Goal: Find specific page/section

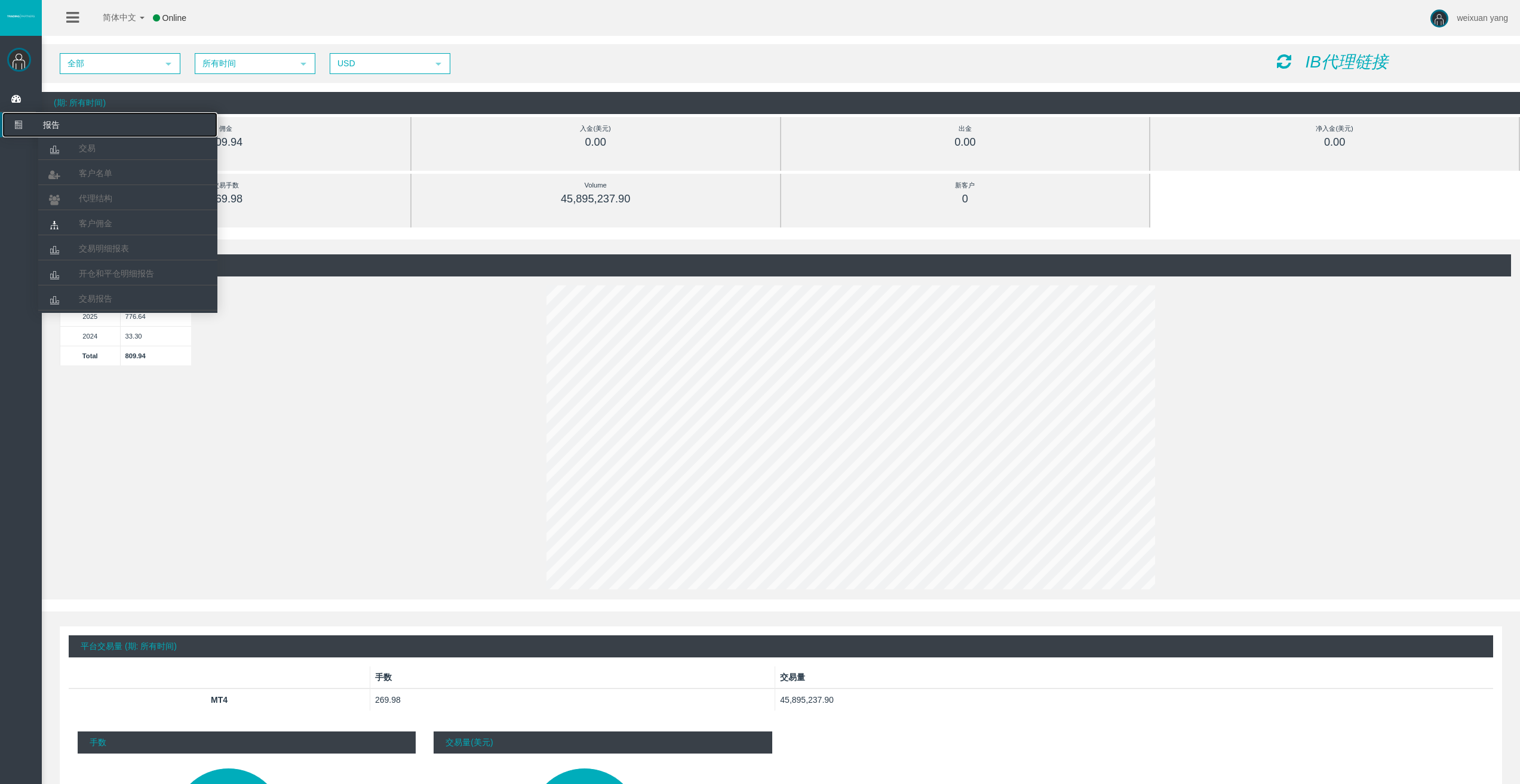
click at [20, 128] on icon at bounding box center [18, 125] width 32 height 25
click at [105, 172] on span "客户名单" at bounding box center [96, 173] width 34 height 10
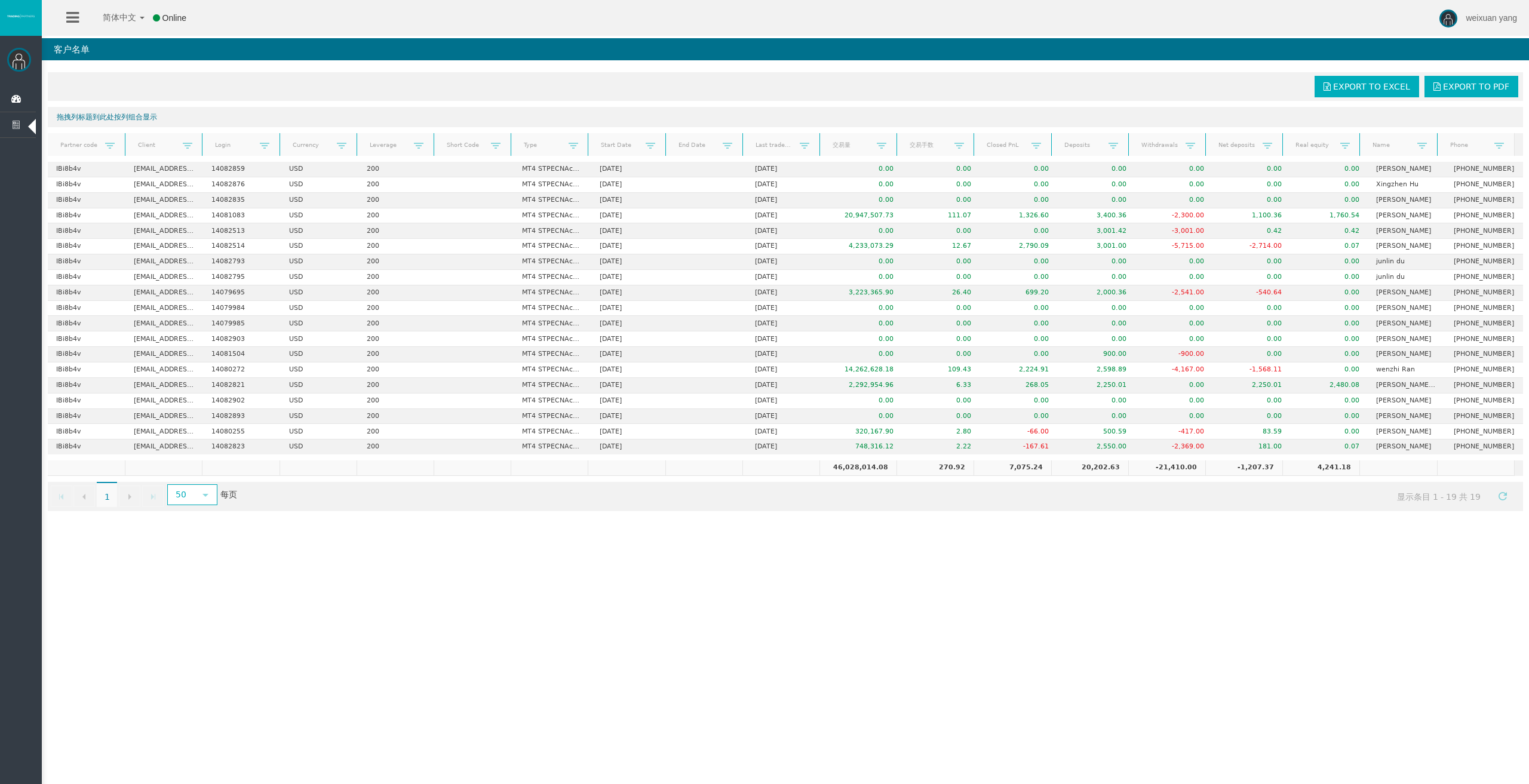
click at [532, 572] on div "简体中文 简体中文 English Global 日本語 한국어 Online weixuan yang Help Log Out weixuan yang …" at bounding box center [764, 392] width 1529 height 784
